Goal: Find specific page/section: Find specific page/section

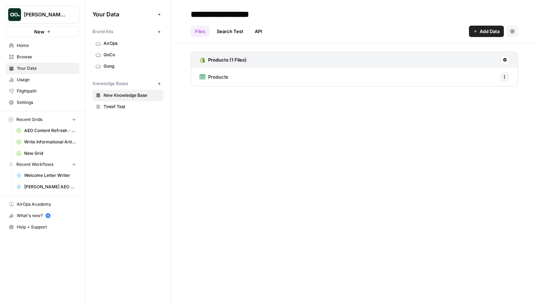
click at [45, 44] on span "Home" at bounding box center [46, 45] width 59 height 6
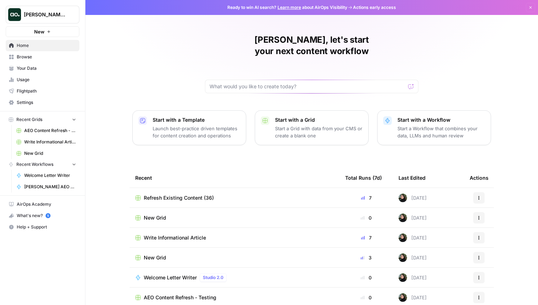
click at [162, 194] on span "Refresh Existing Content (36)" at bounding box center [179, 197] width 70 height 7
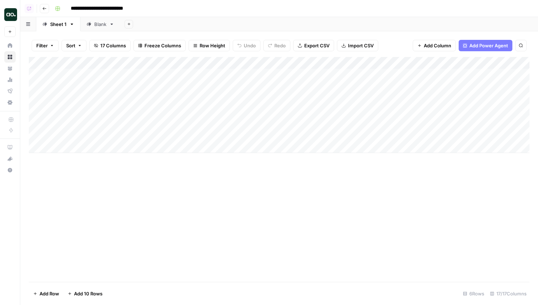
click at [180, 204] on div "Add Column" at bounding box center [279, 169] width 501 height 225
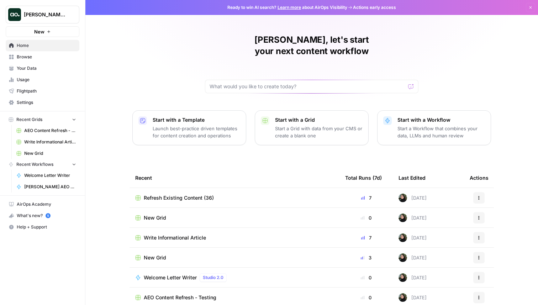
click at [172, 35] on div "Justina, let's start your next content workflow Start with a Template Launch be…" at bounding box center [311, 169] width 453 height 339
